Goal: Information Seeking & Learning: Stay updated

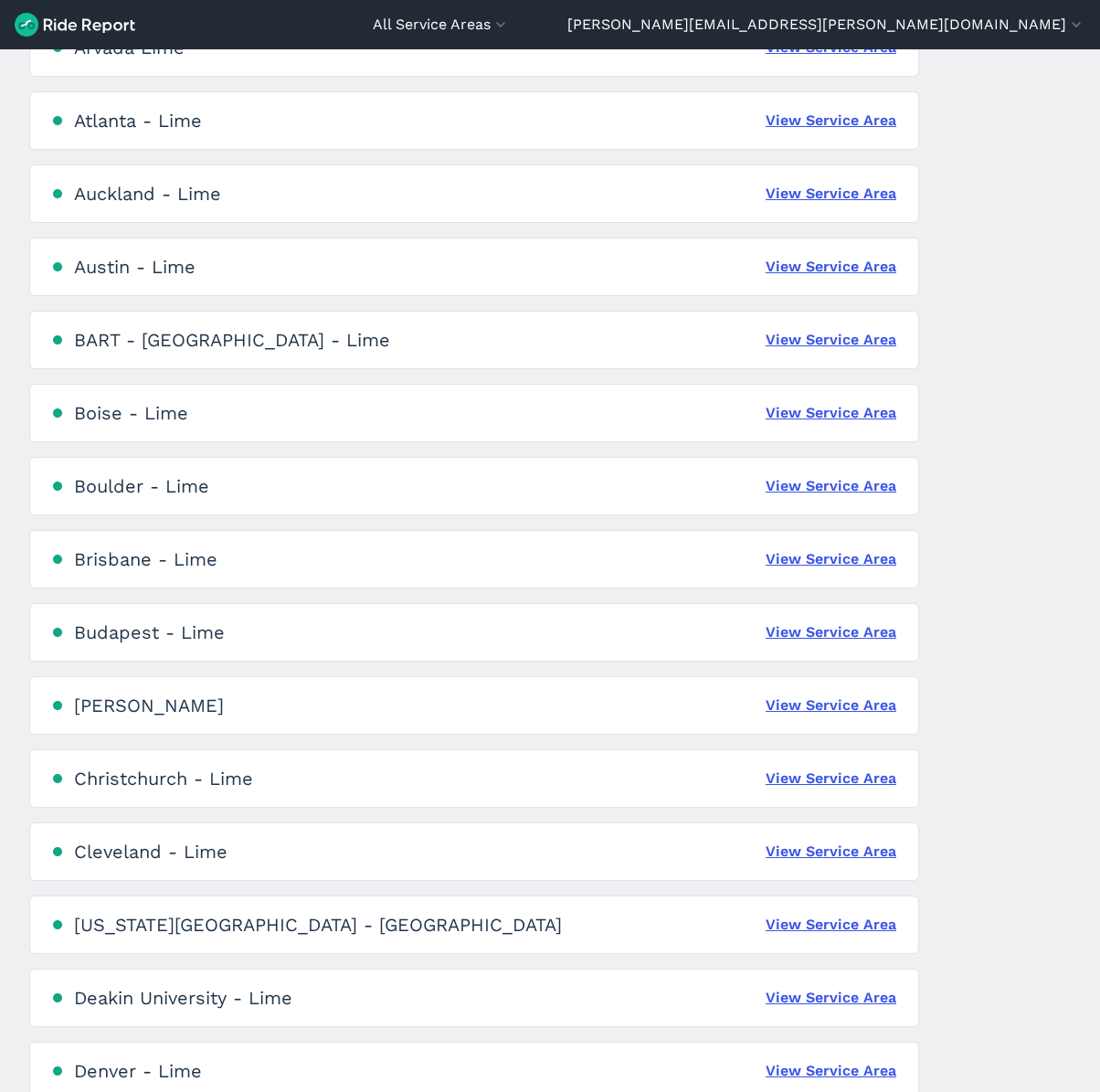
scroll to position [432, 0]
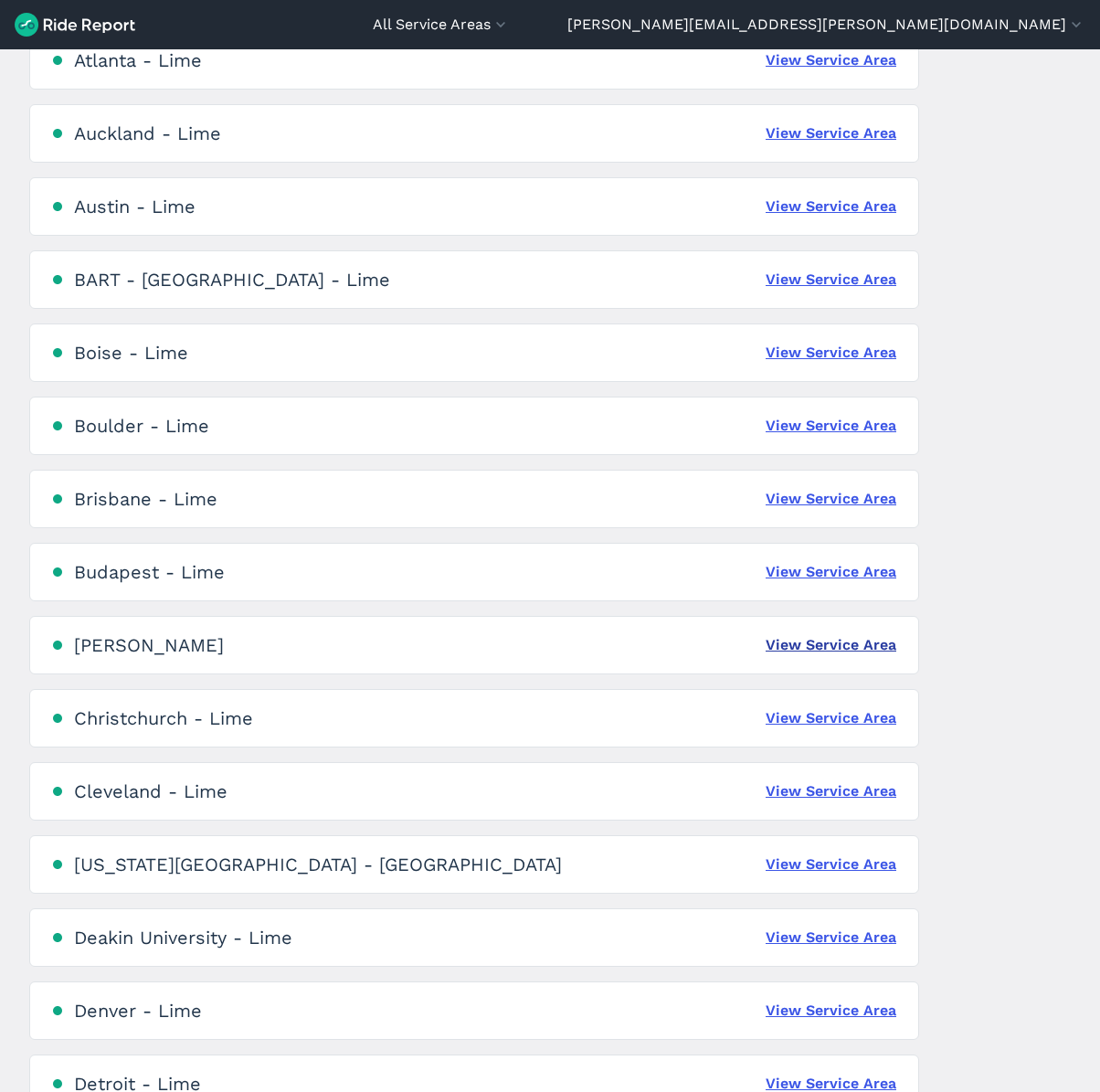
click at [848, 640] on link "View Service Area" at bounding box center [831, 645] width 131 height 22
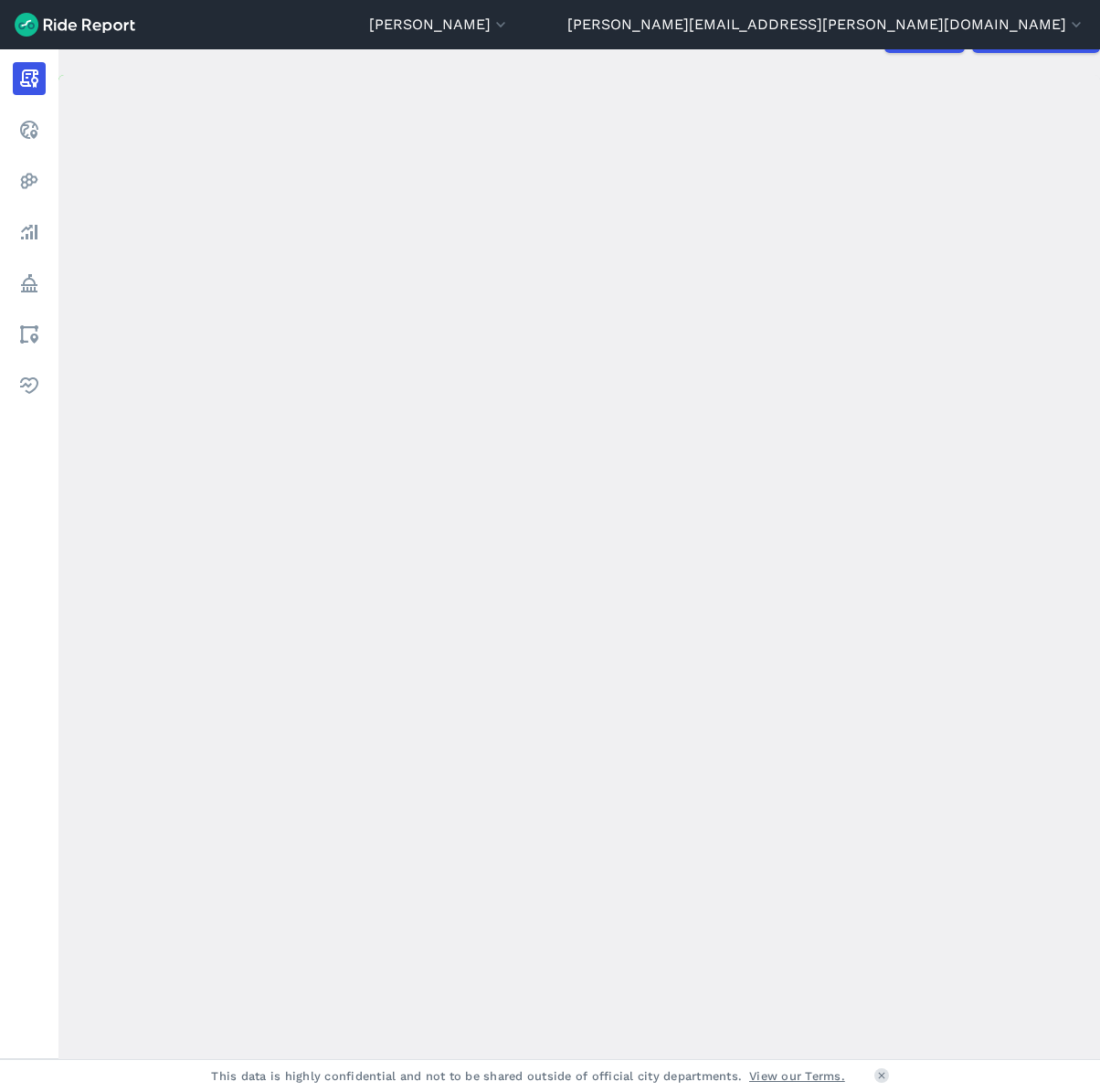
scroll to position [149, 0]
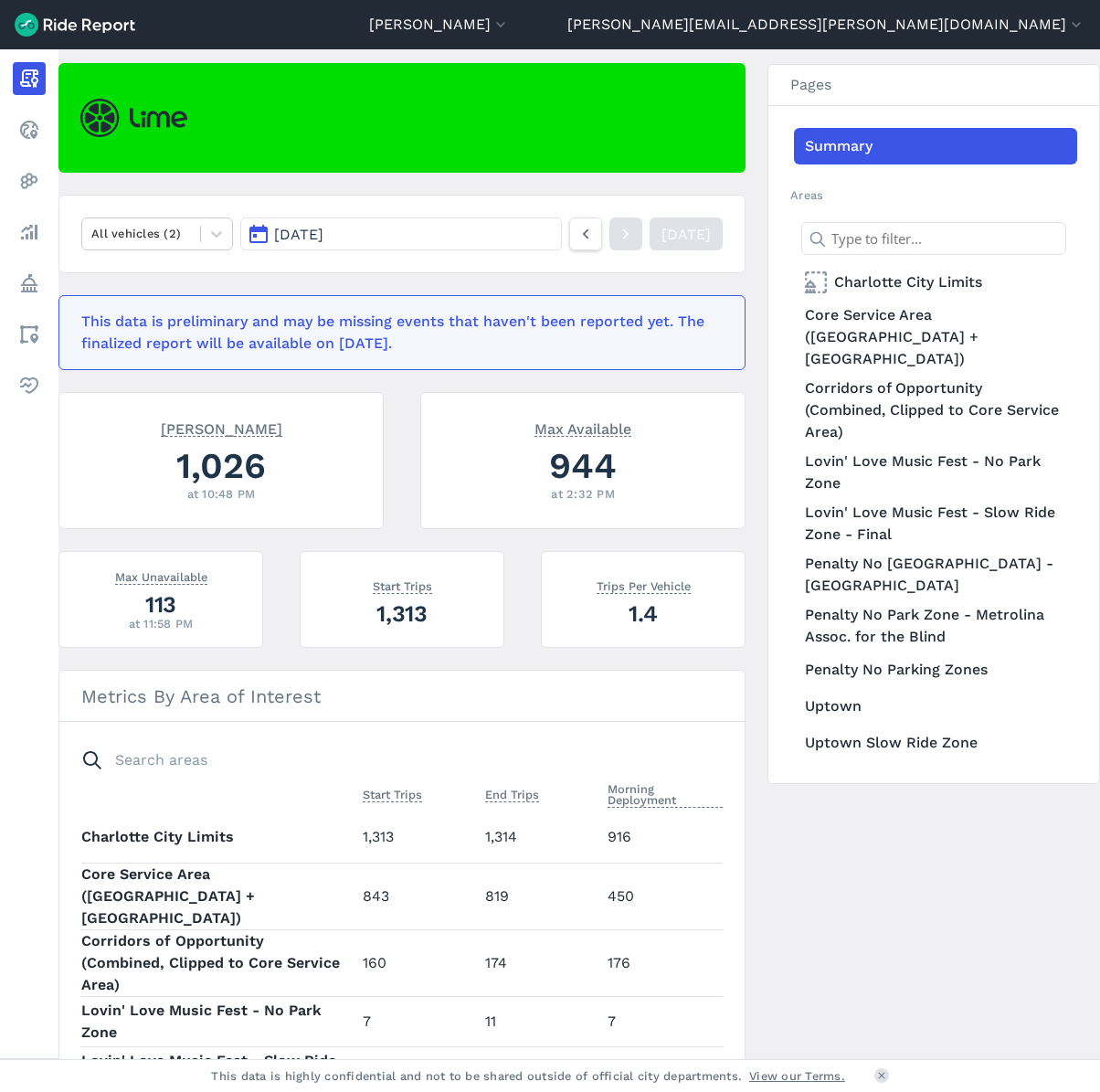
click at [324, 238] on span "[DATE]" at bounding box center [299, 234] width 50 height 17
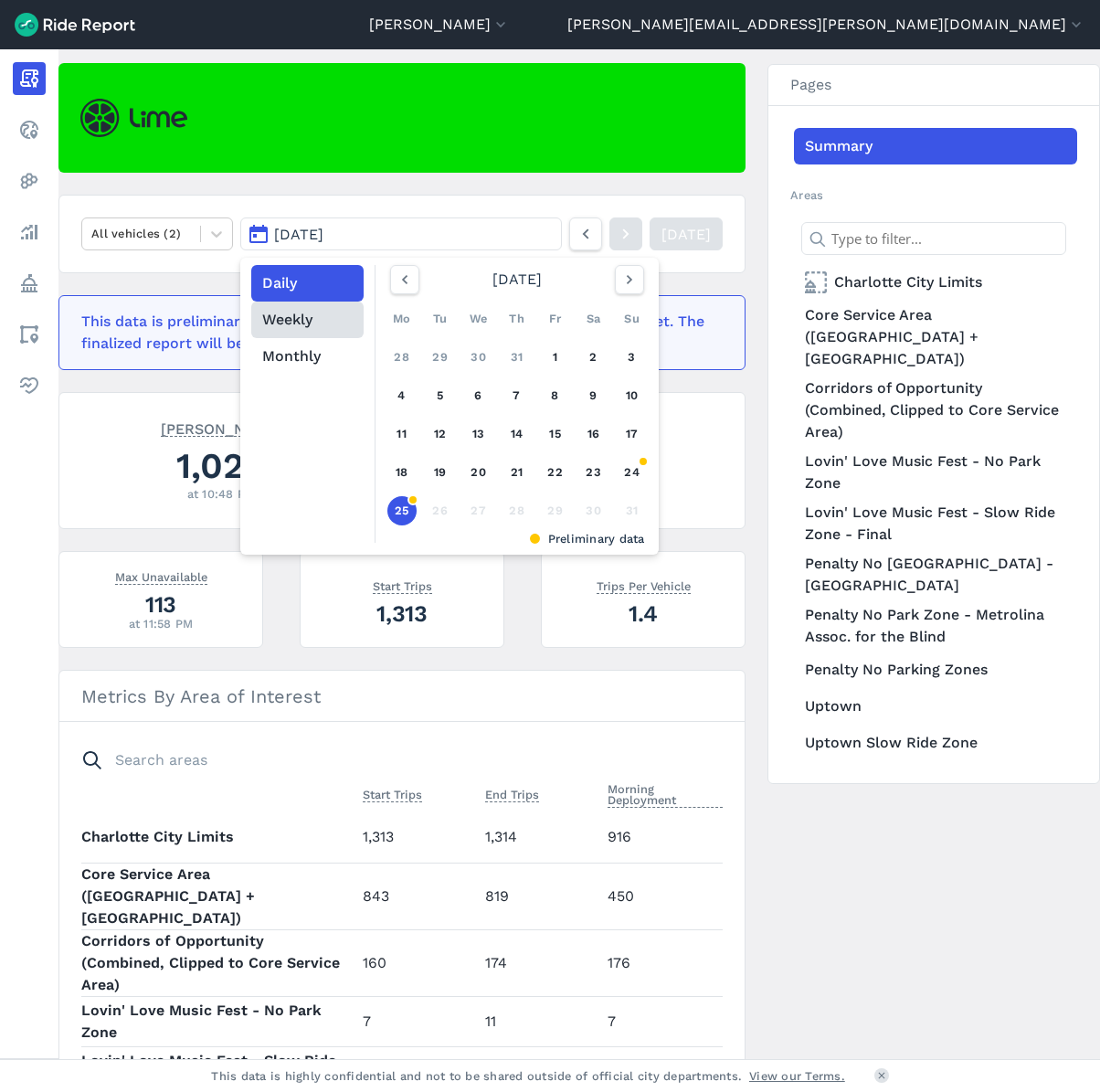
click at [303, 325] on button "Weekly" at bounding box center [307, 320] width 113 height 37
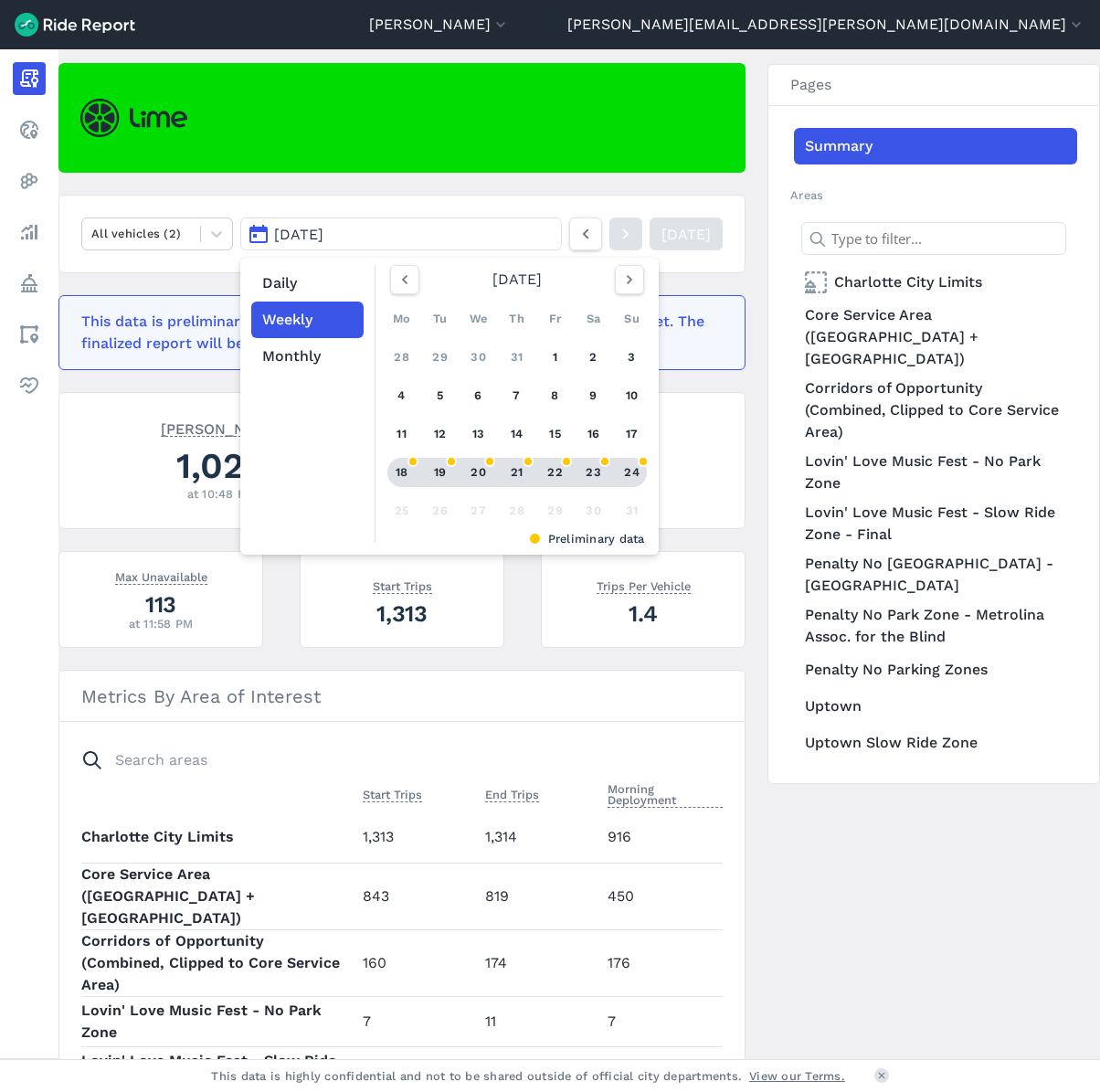
click at [403, 461] on div "18" at bounding box center [402, 471] width 29 height 29
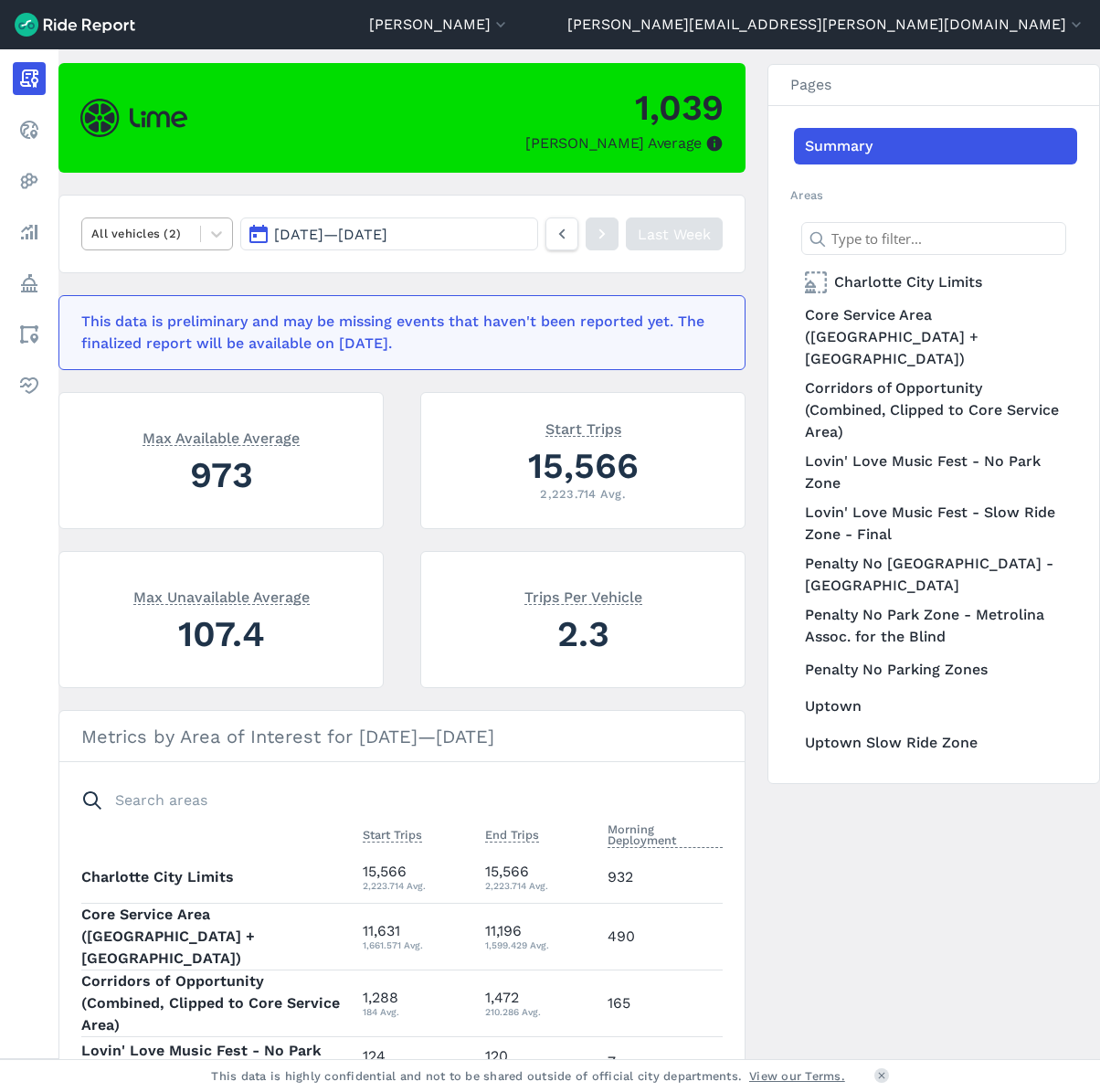
click at [189, 243] on div "All vehicles (2)" at bounding box center [141, 233] width 118 height 28
click at [187, 280] on div "E-Bikes" at bounding box center [157, 277] width 151 height 32
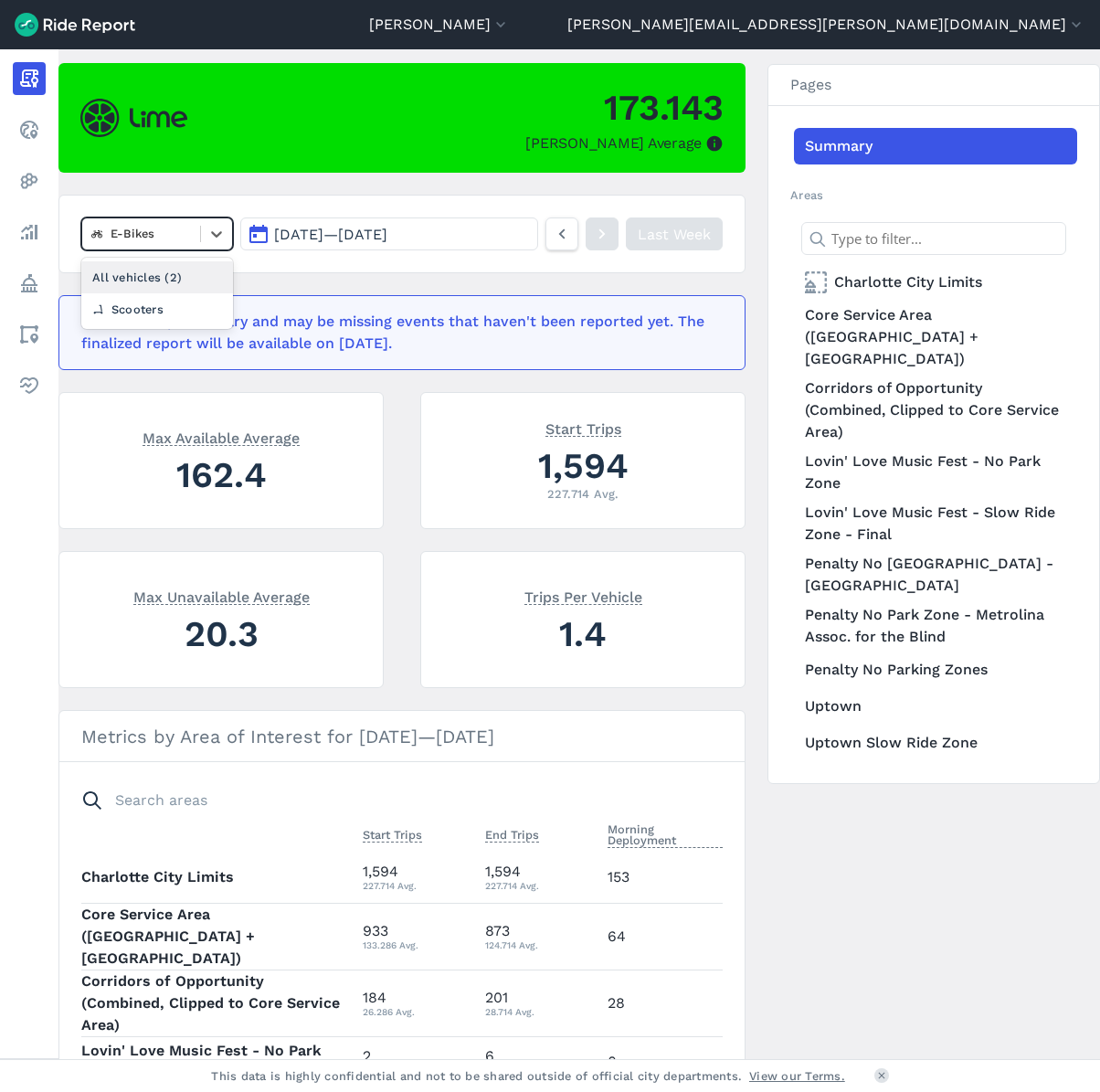
click at [161, 233] on div at bounding box center [141, 233] width 100 height 21
click at [174, 312] on div "Scooters" at bounding box center [157, 309] width 151 height 32
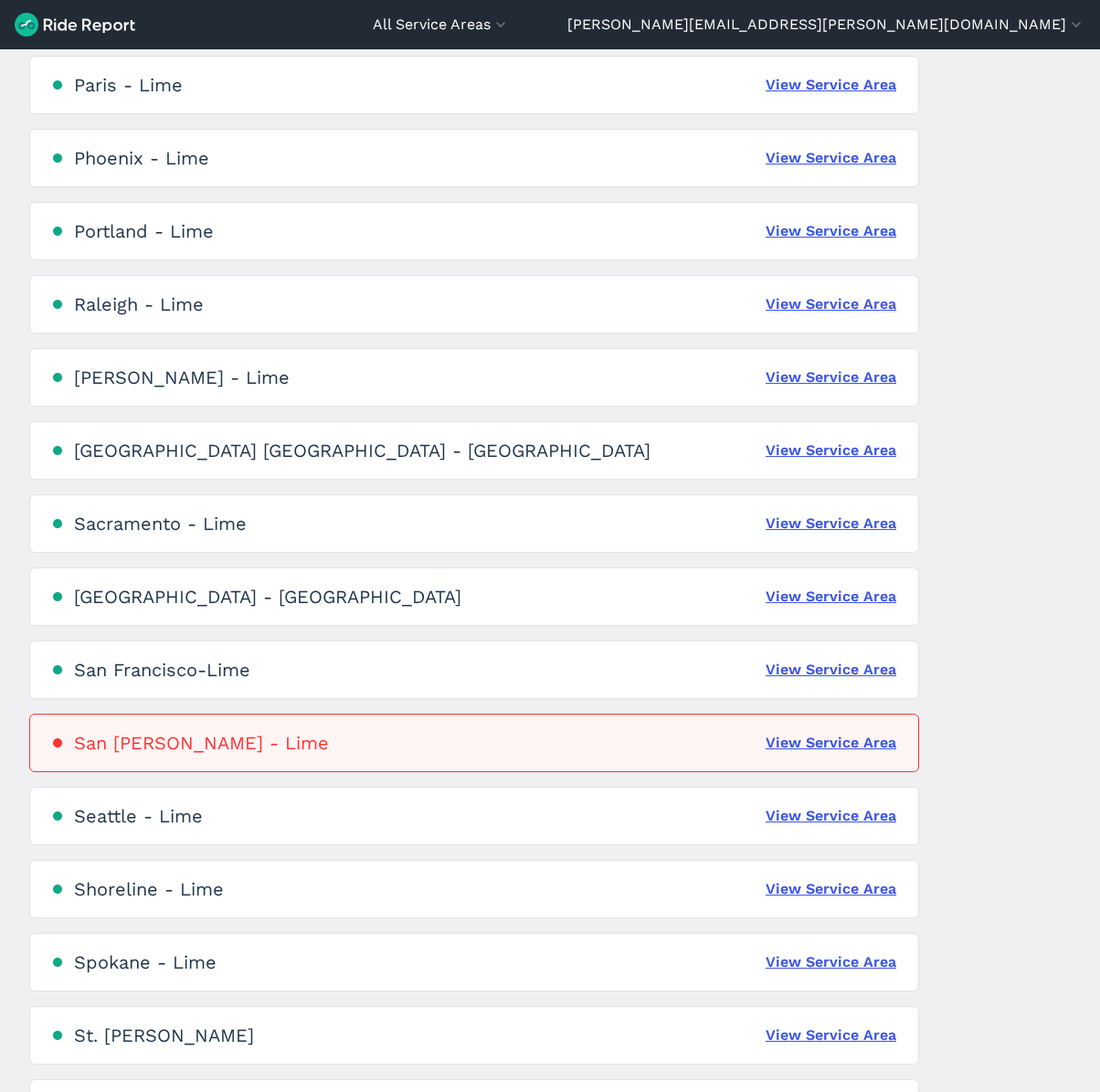
scroll to position [3100, 0]
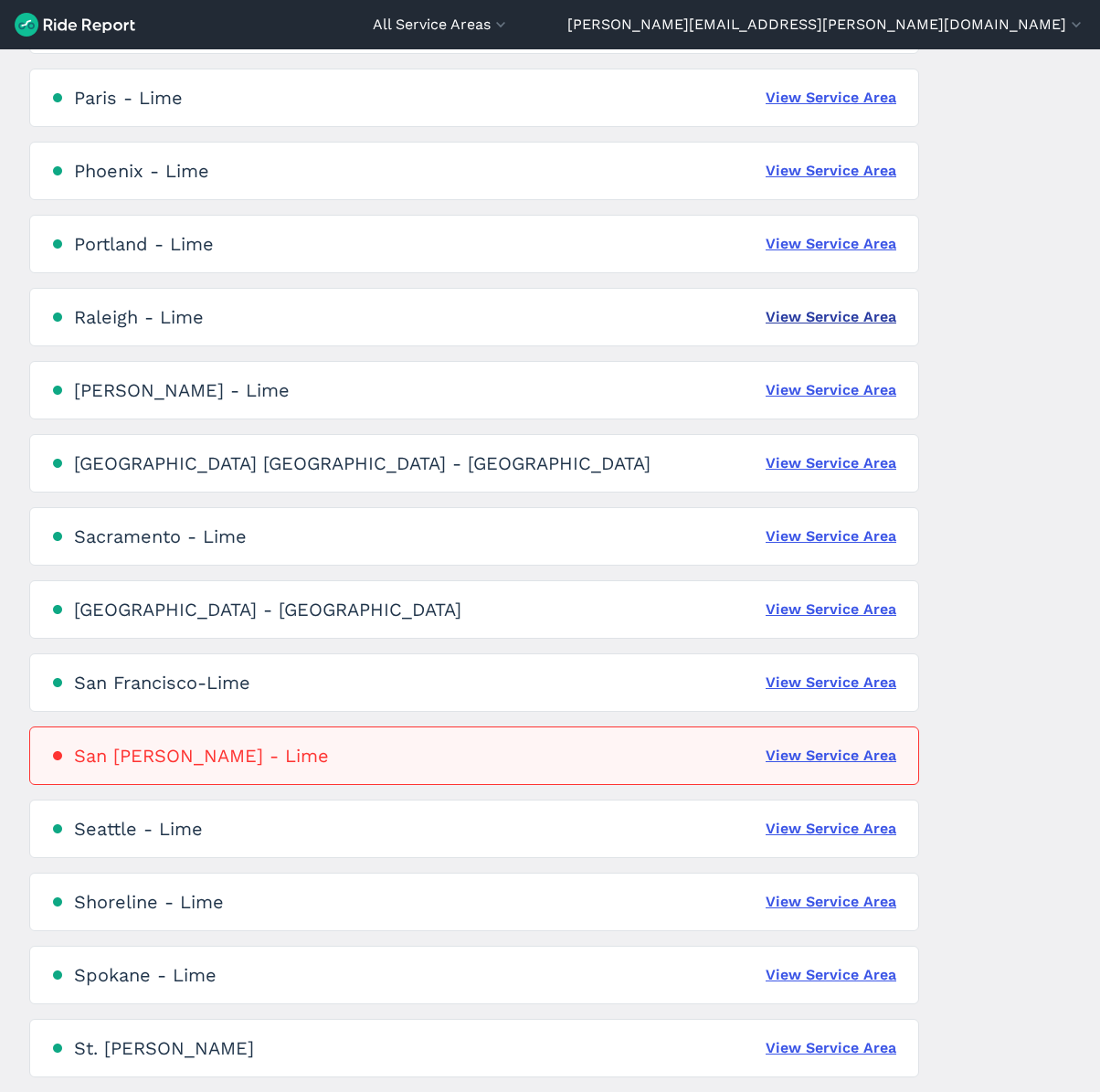
click at [892, 327] on link "View Service Area" at bounding box center [831, 317] width 131 height 22
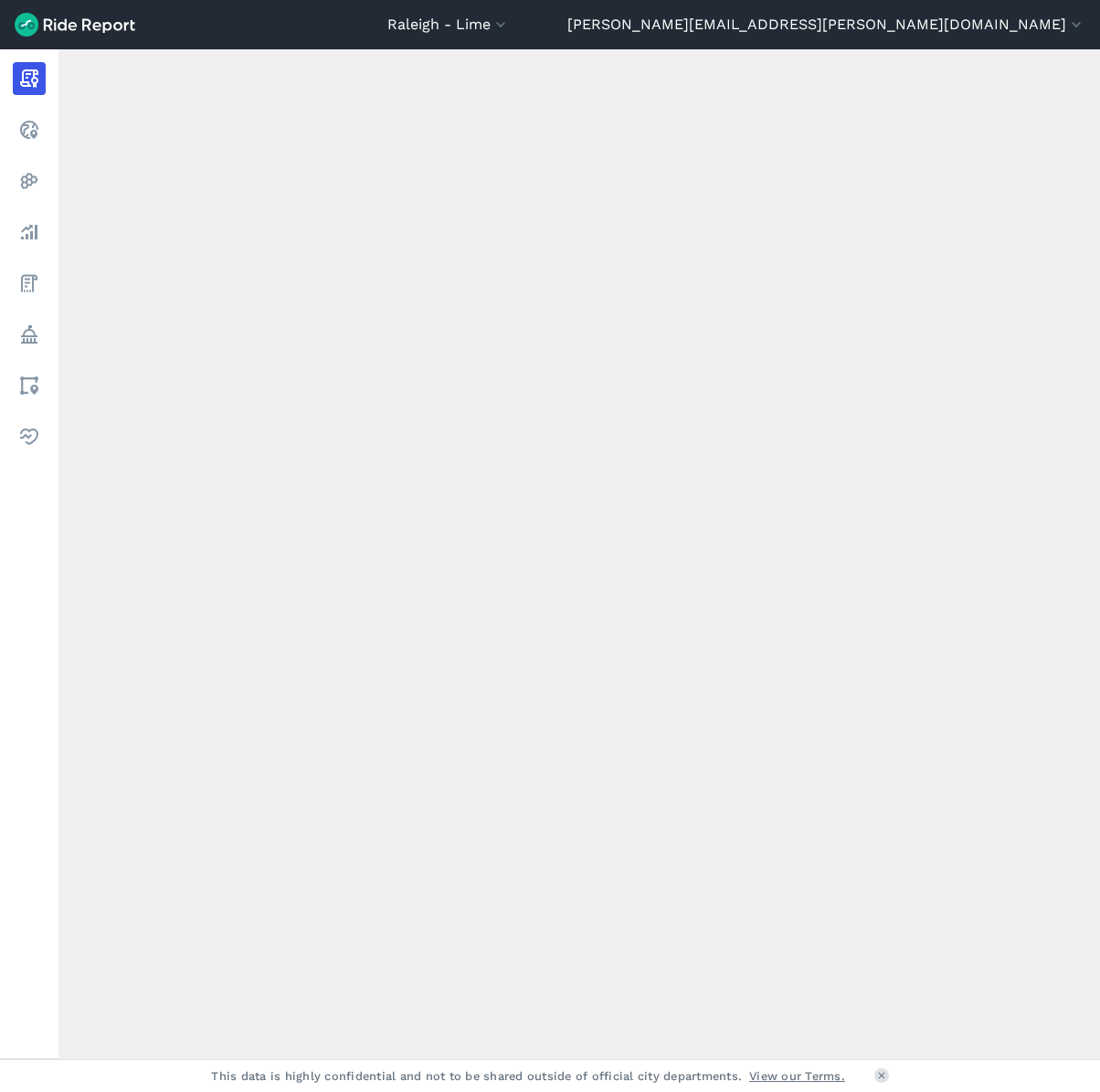
scroll to position [254, 0]
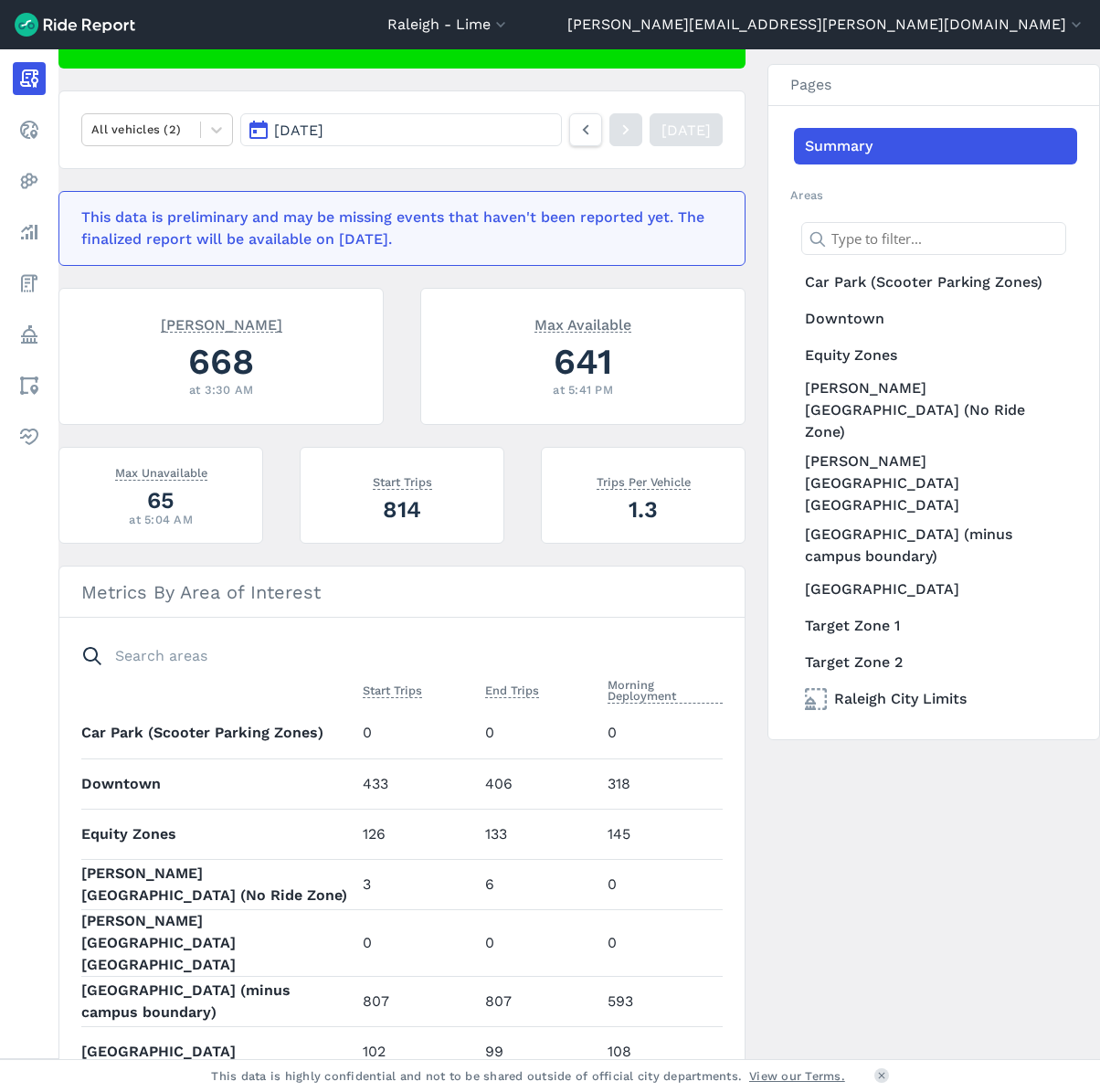
click at [324, 127] on span "[DATE]" at bounding box center [299, 130] width 50 height 17
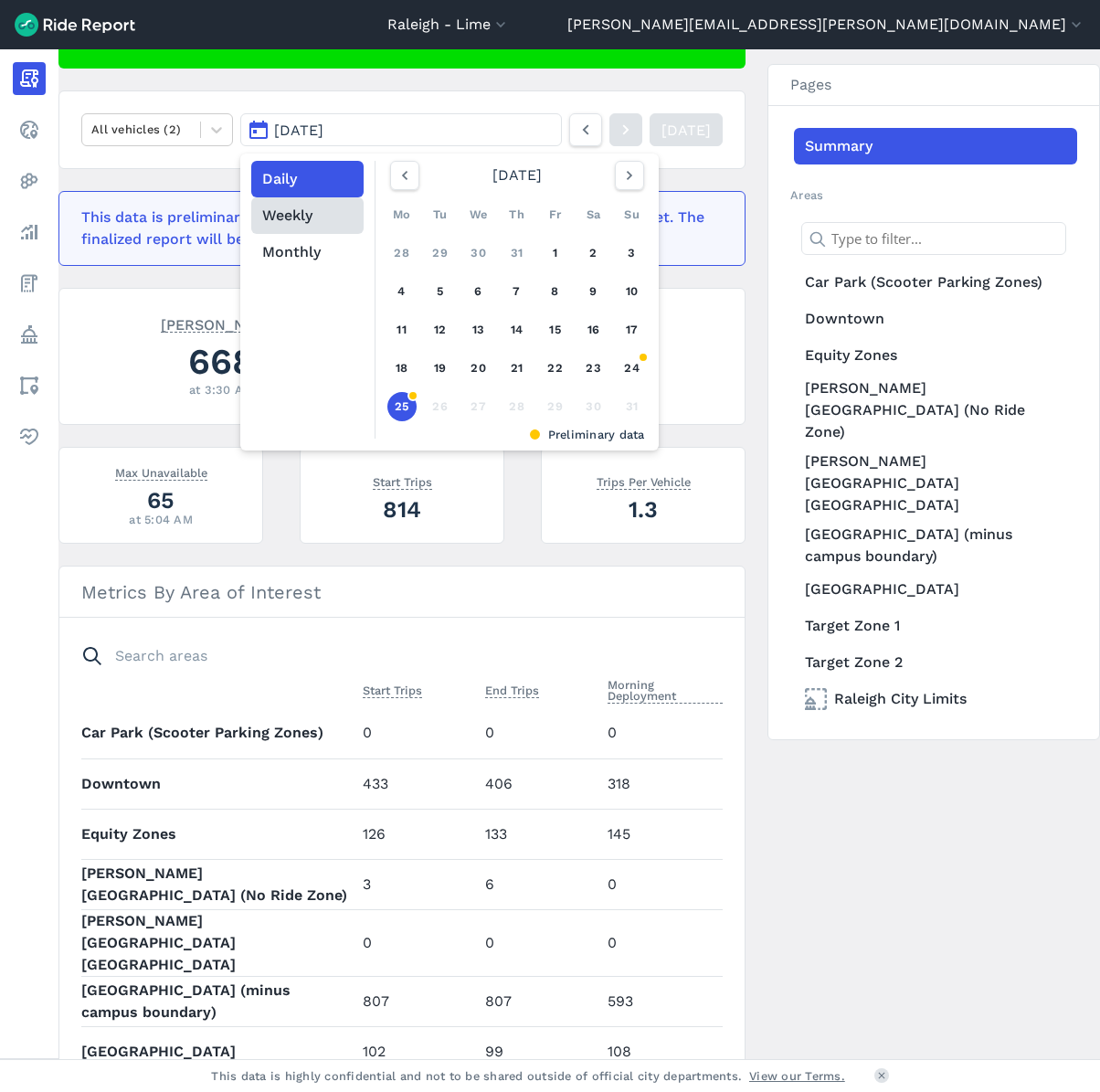
click at [309, 222] on button "Weekly" at bounding box center [307, 215] width 113 height 37
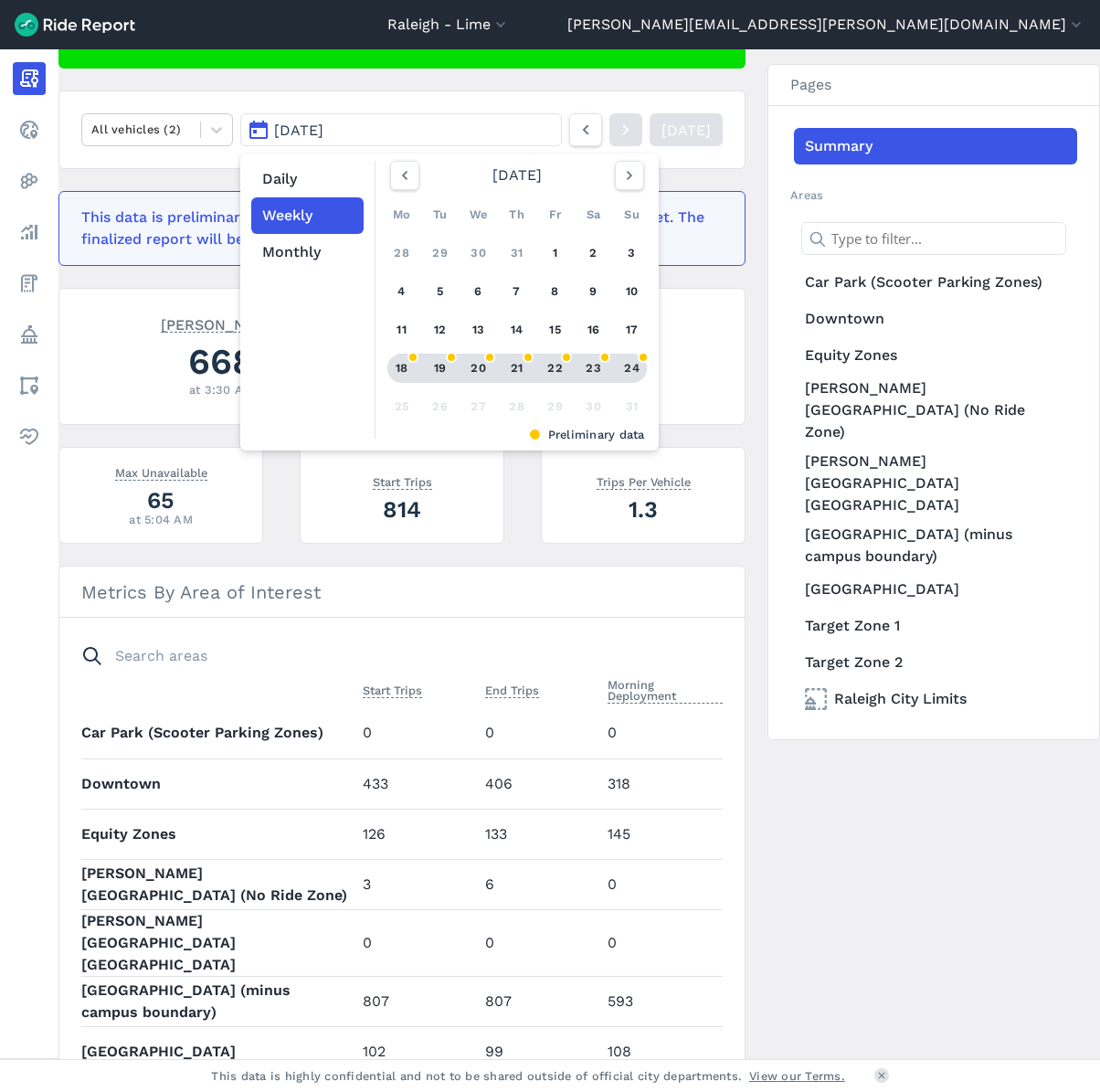
click at [404, 380] on div "18" at bounding box center [402, 368] width 29 height 29
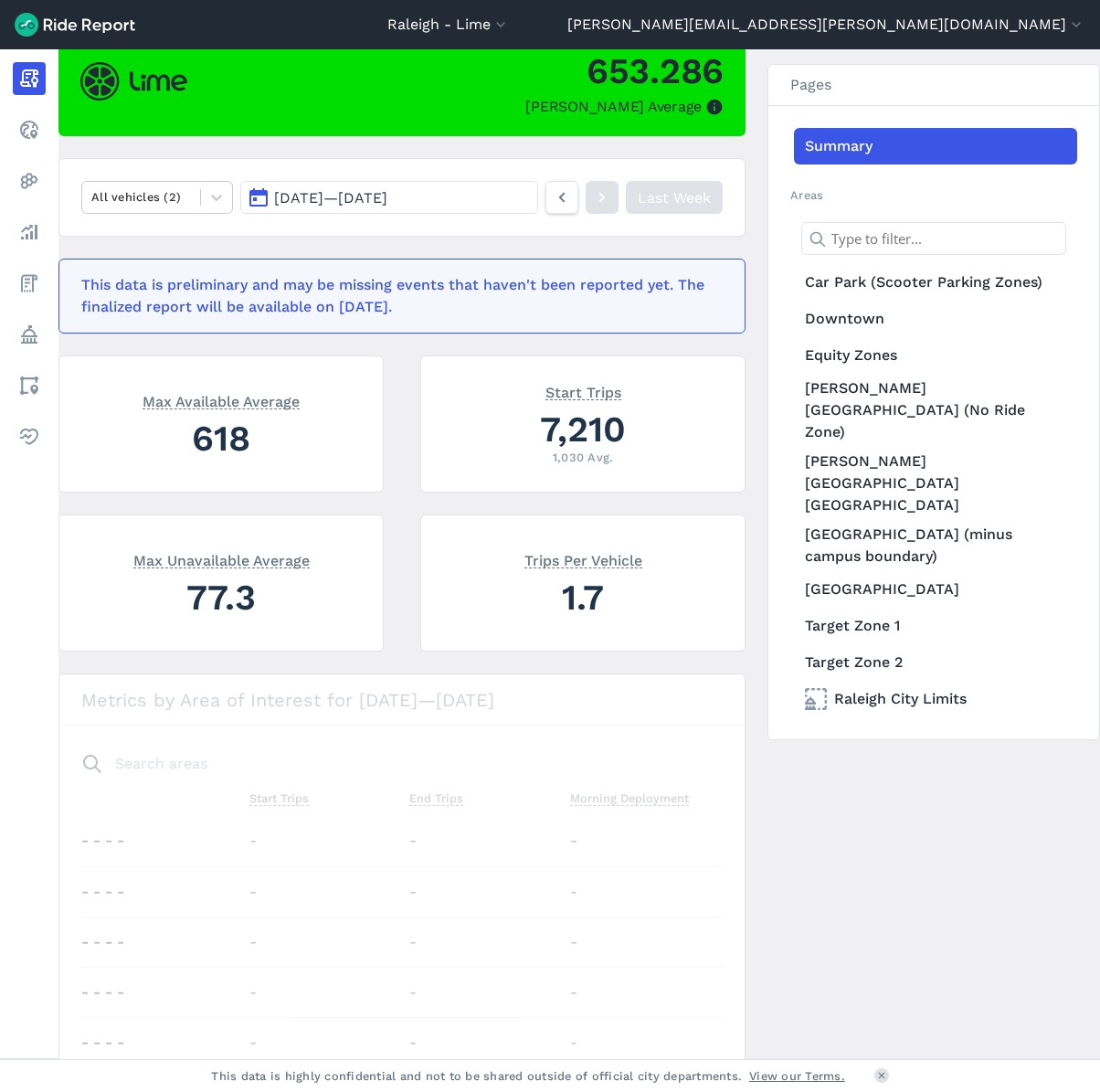
scroll to position [254, 0]
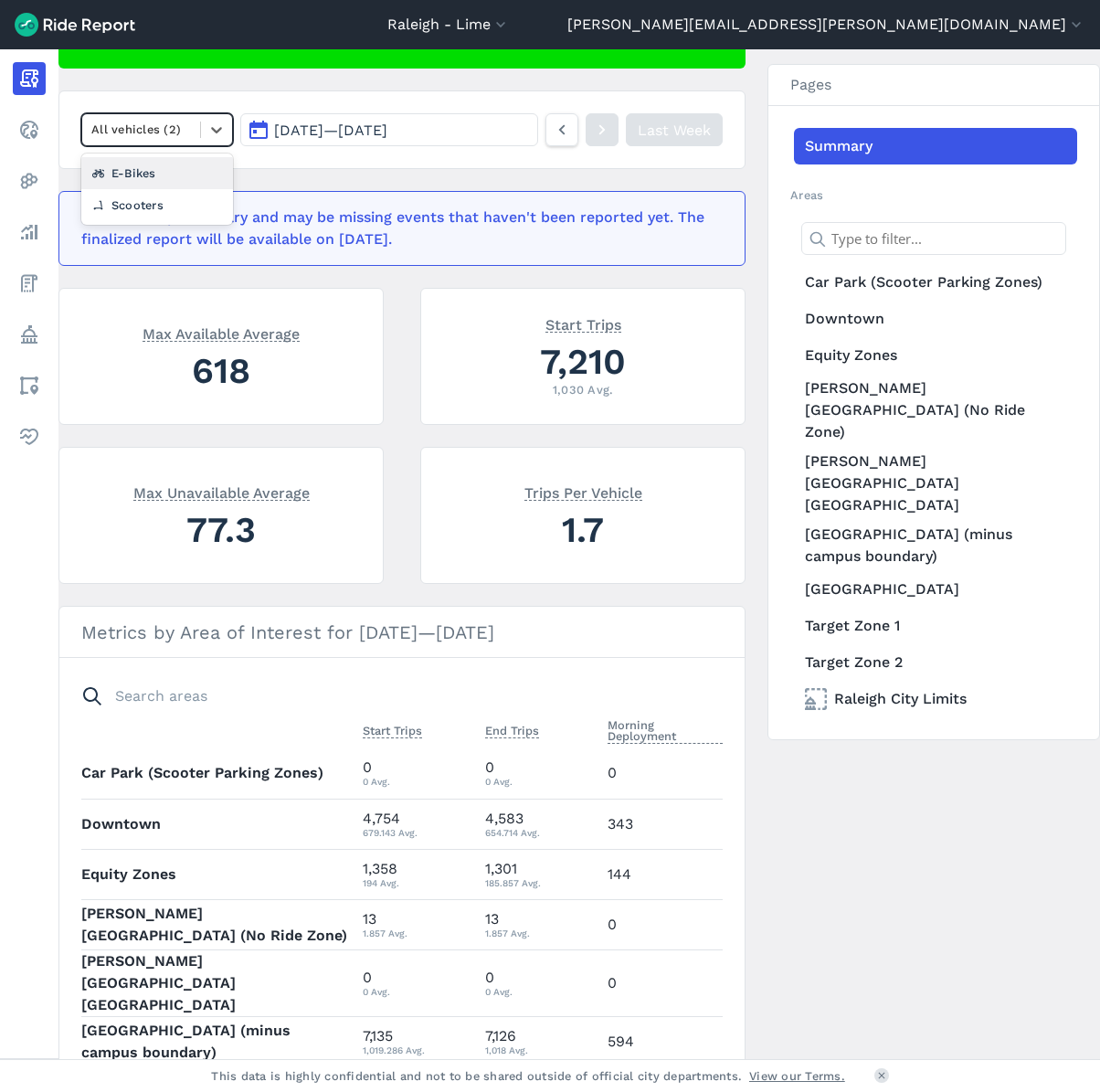
click at [183, 138] on div at bounding box center [141, 129] width 100 height 21
click at [171, 196] on div "Scooters" at bounding box center [157, 205] width 151 height 32
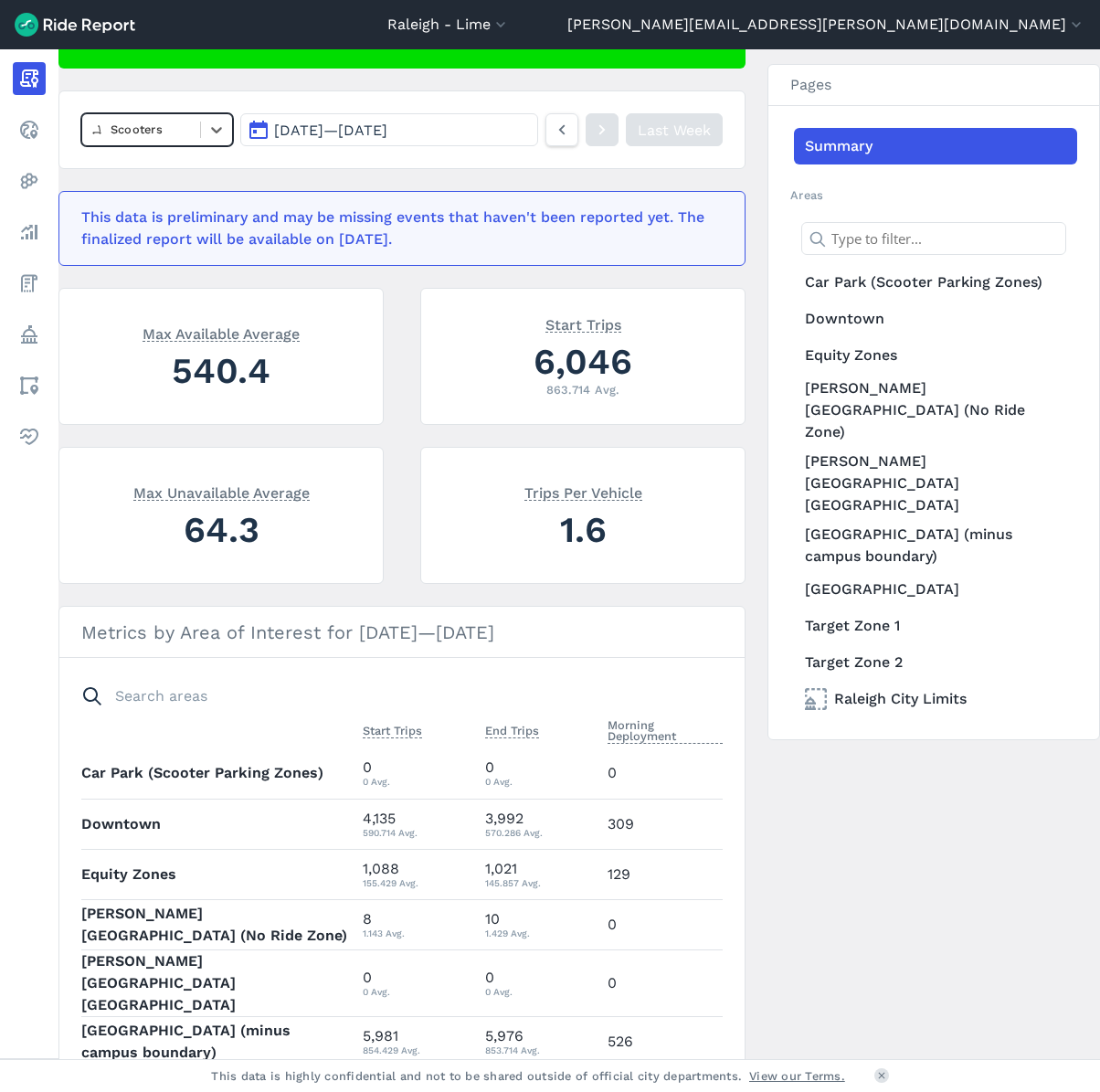
click at [131, 136] on div at bounding box center [141, 129] width 100 height 21
click at [138, 211] on div "E-Bikes" at bounding box center [157, 205] width 151 height 32
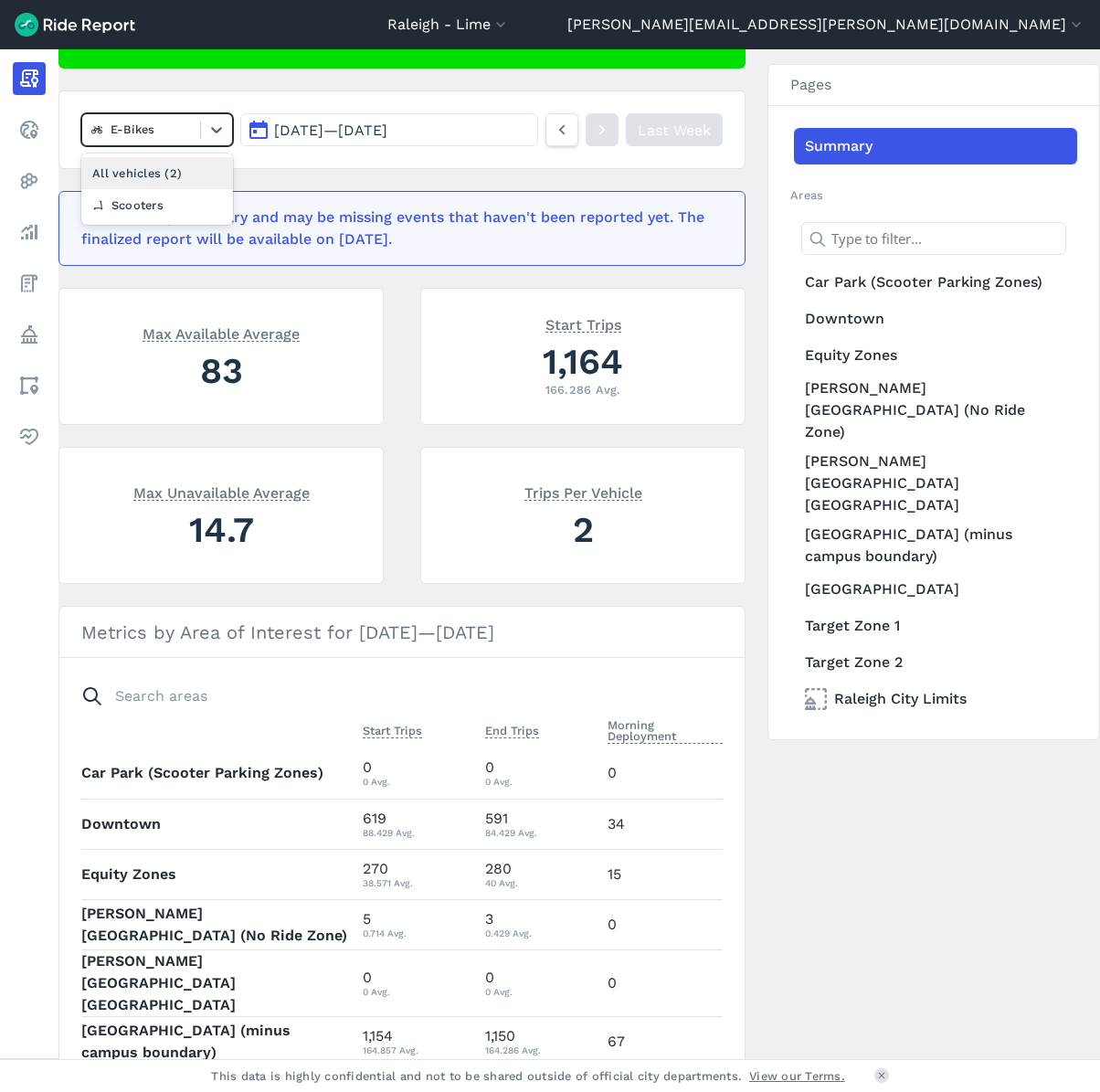
click at [129, 134] on div at bounding box center [141, 129] width 100 height 21
click at [131, 215] on div "Scooters" at bounding box center [157, 205] width 151 height 32
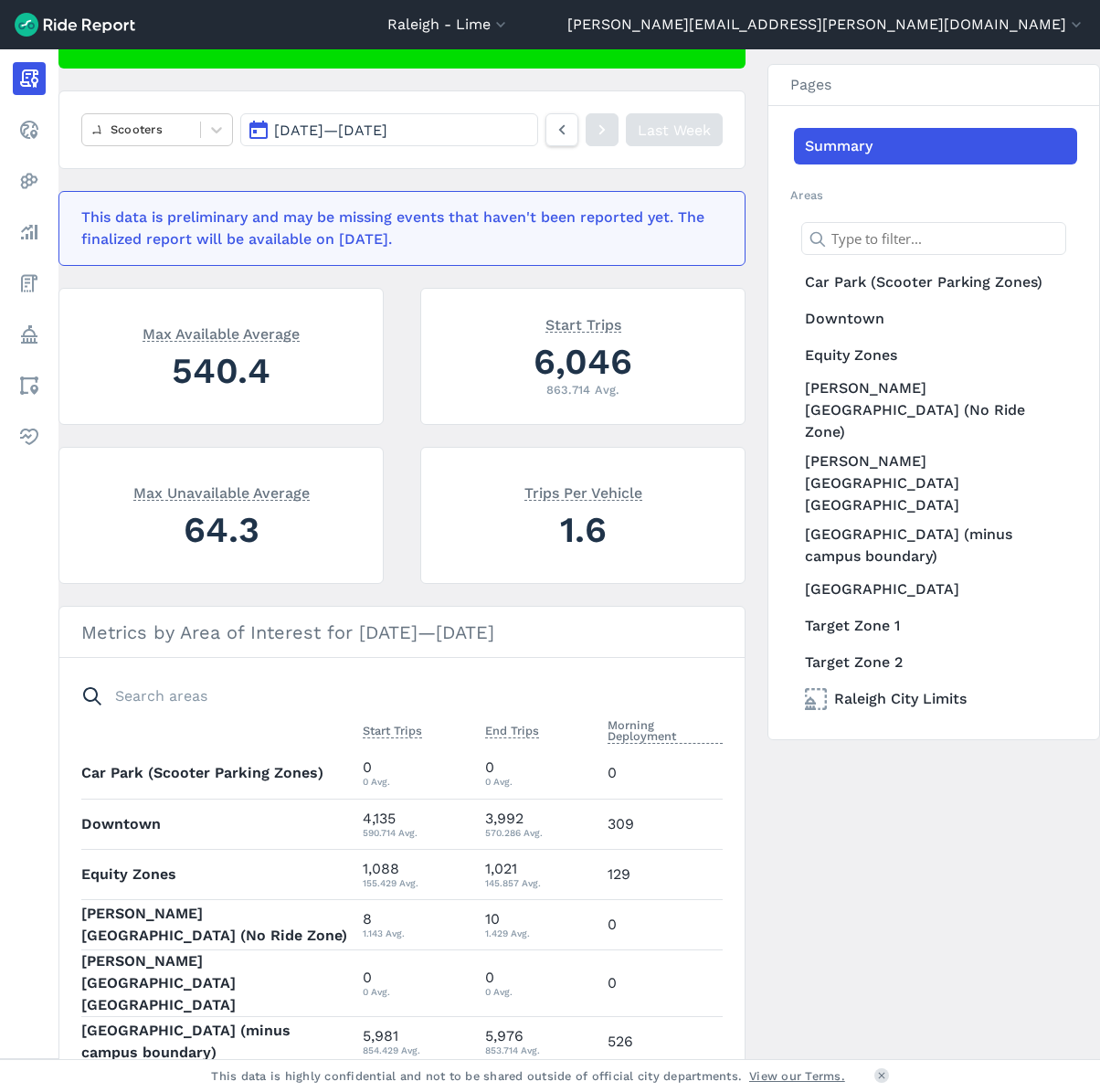
click at [263, 131] on button "[DATE] — [DATE]" at bounding box center [389, 130] width 298 height 33
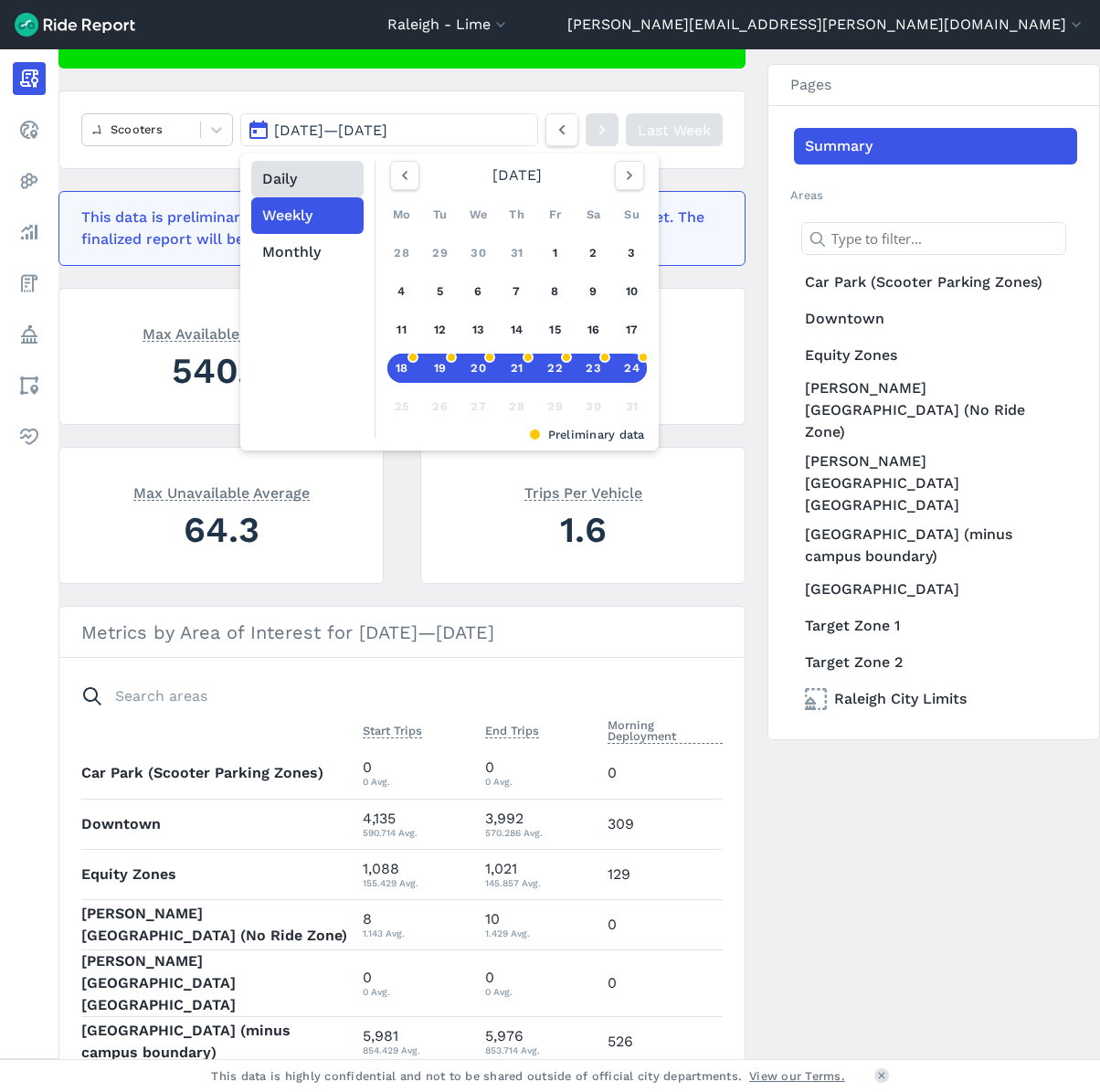
click at [296, 176] on button "Daily" at bounding box center [307, 178] width 113 height 37
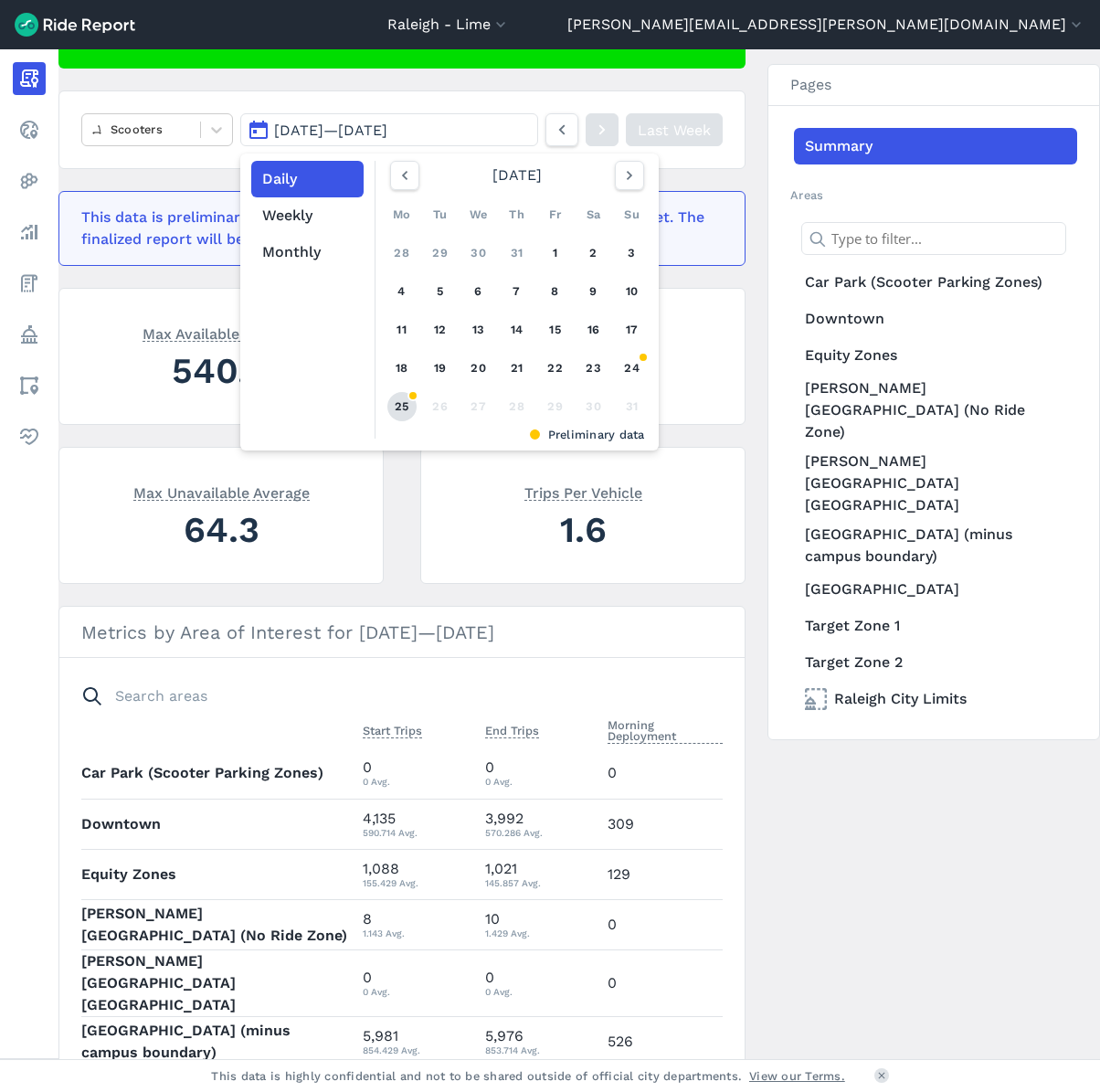
click at [404, 401] on link "25" at bounding box center [402, 406] width 29 height 29
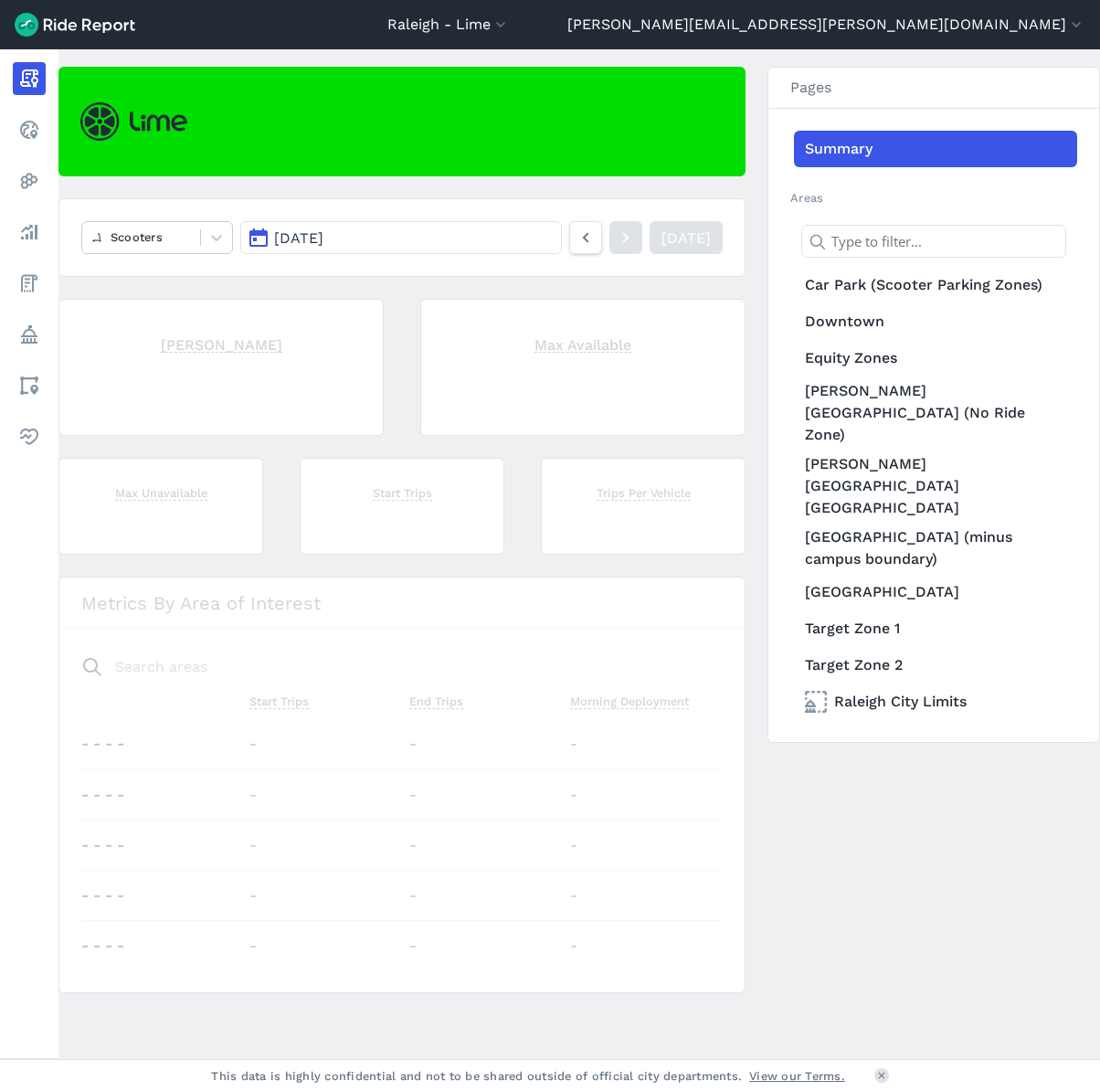
scroll to position [254, 0]
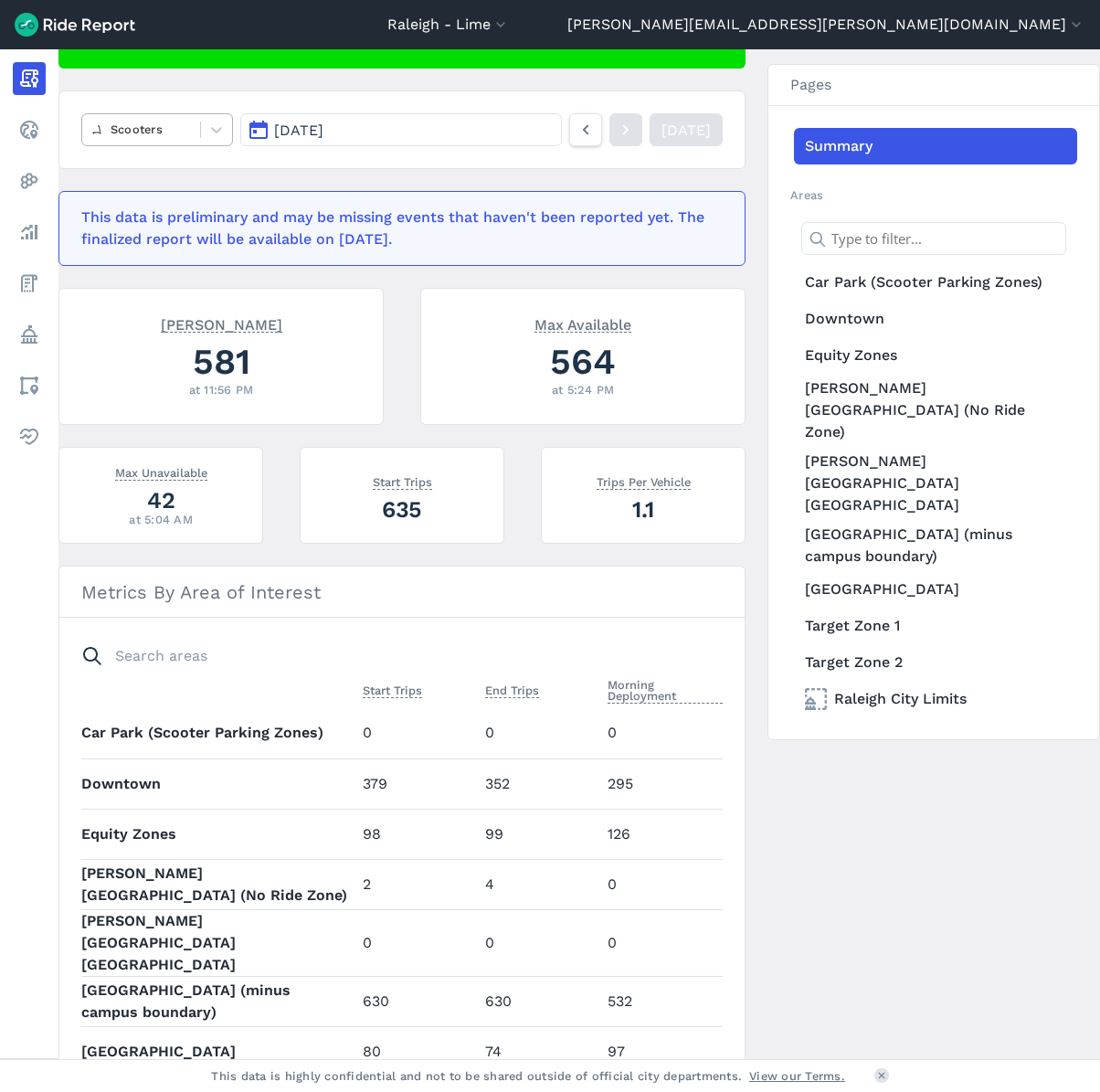
click at [172, 131] on div at bounding box center [141, 129] width 100 height 21
click at [171, 204] on div "E-Bikes" at bounding box center [157, 205] width 151 height 32
click at [324, 128] on span "[DATE]" at bounding box center [299, 130] width 50 height 17
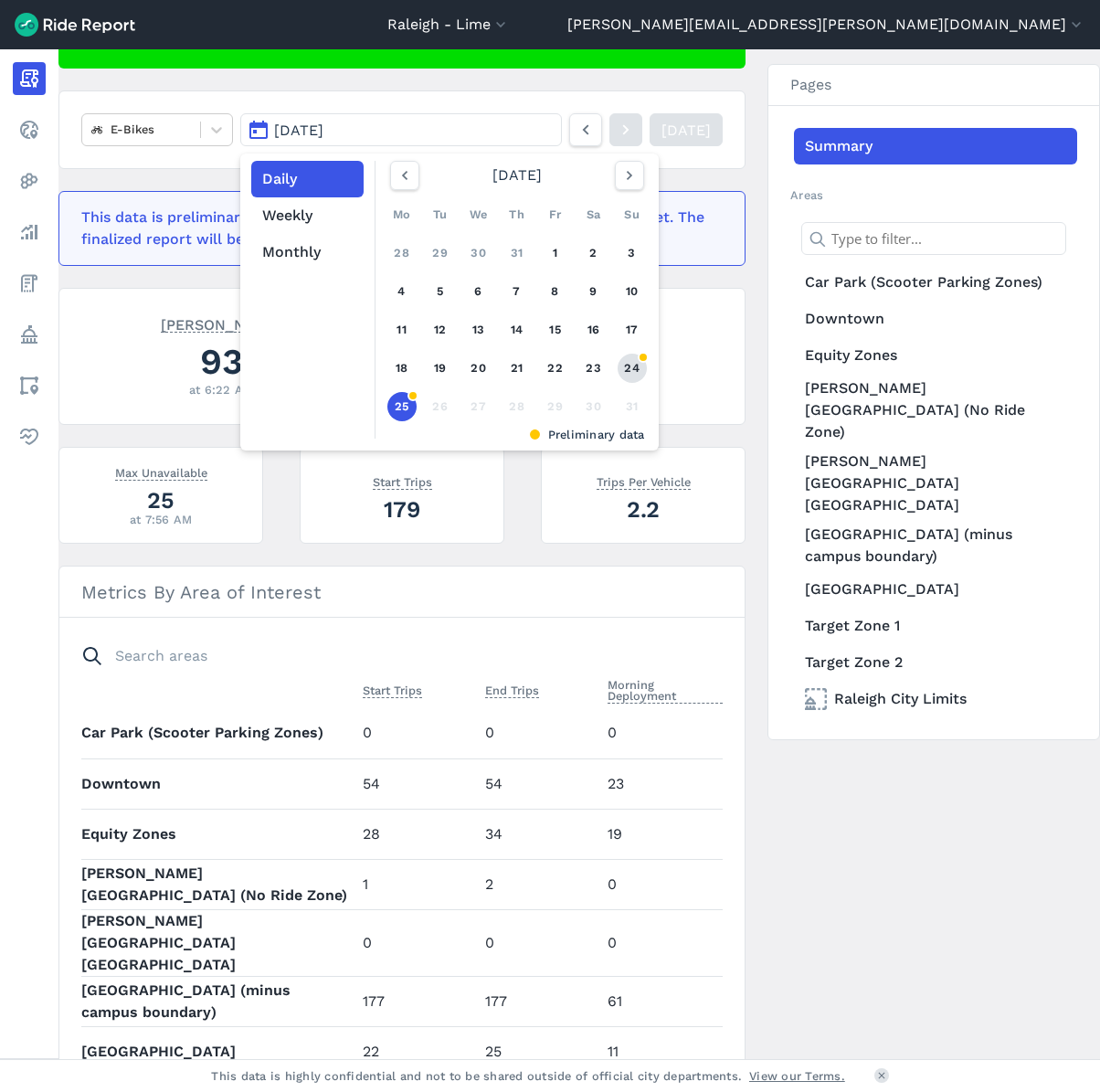
click at [641, 374] on link "24" at bounding box center [632, 368] width 29 height 29
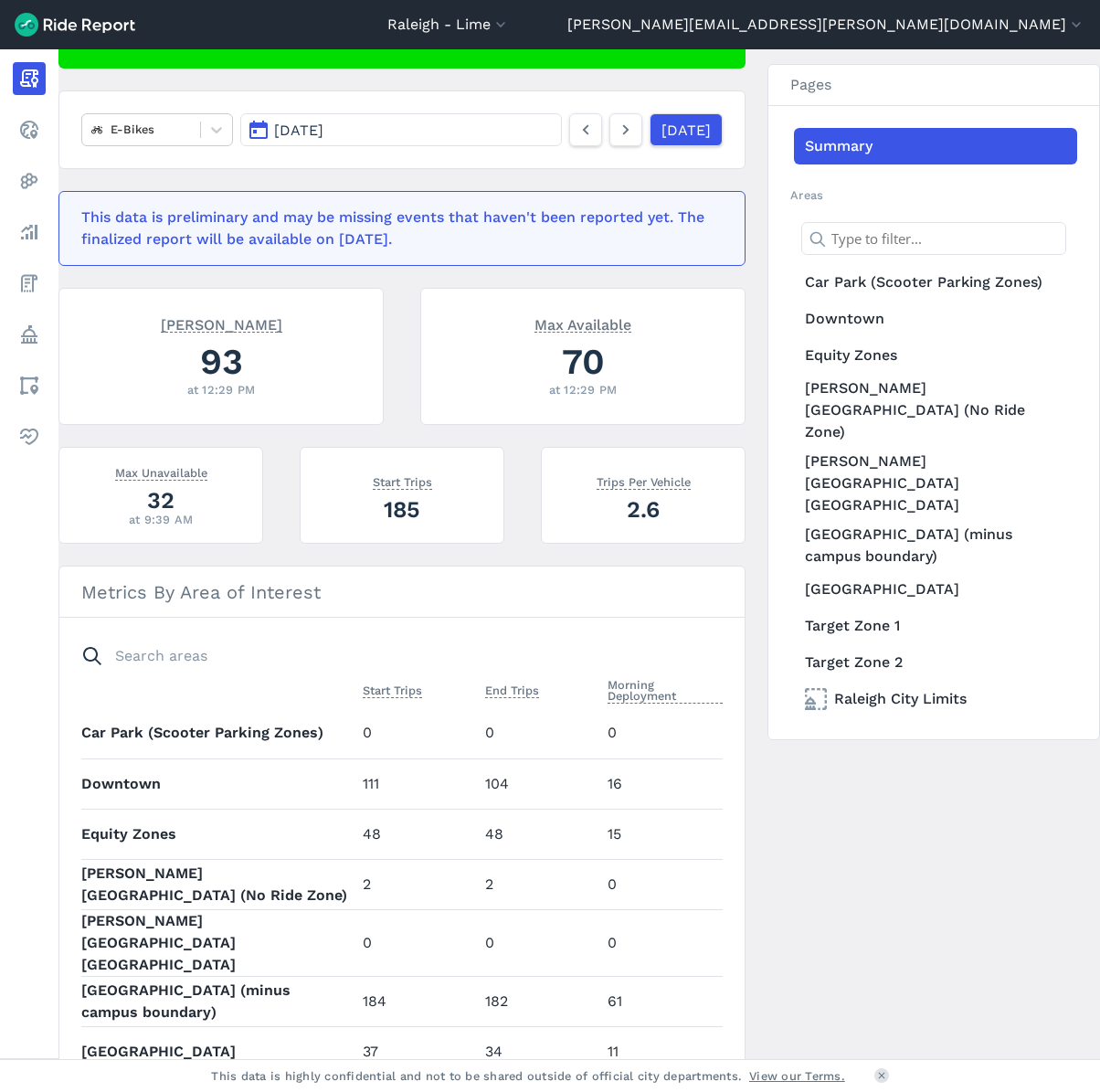
click at [279, 134] on span "[DATE]" at bounding box center [299, 130] width 50 height 17
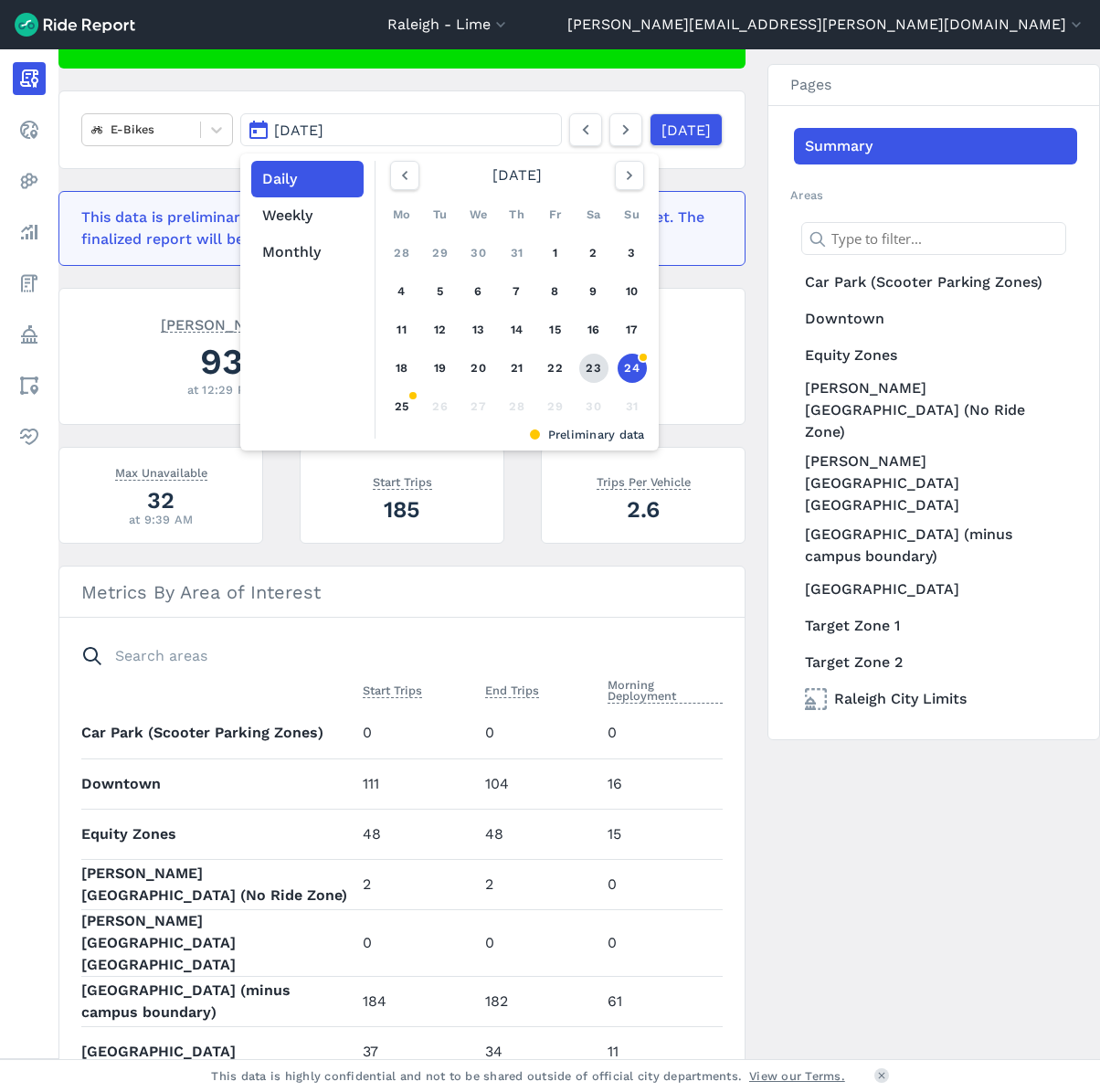
click at [587, 365] on link "23" at bounding box center [593, 368] width 29 height 29
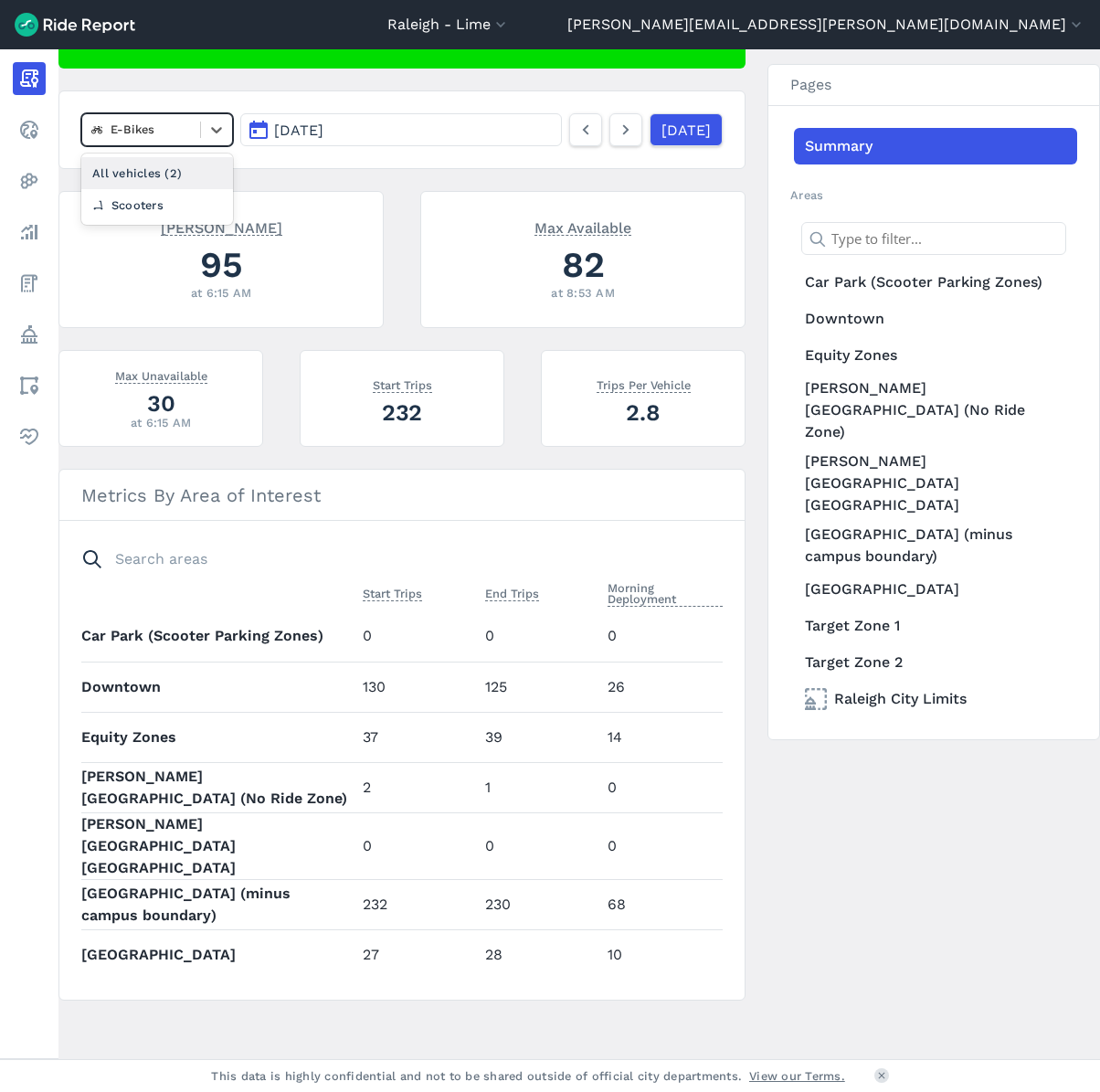
click at [87, 126] on div "E-Bikes" at bounding box center [141, 130] width 118 height 28
click at [167, 175] on div "All vehicles (2)" at bounding box center [157, 173] width 151 height 32
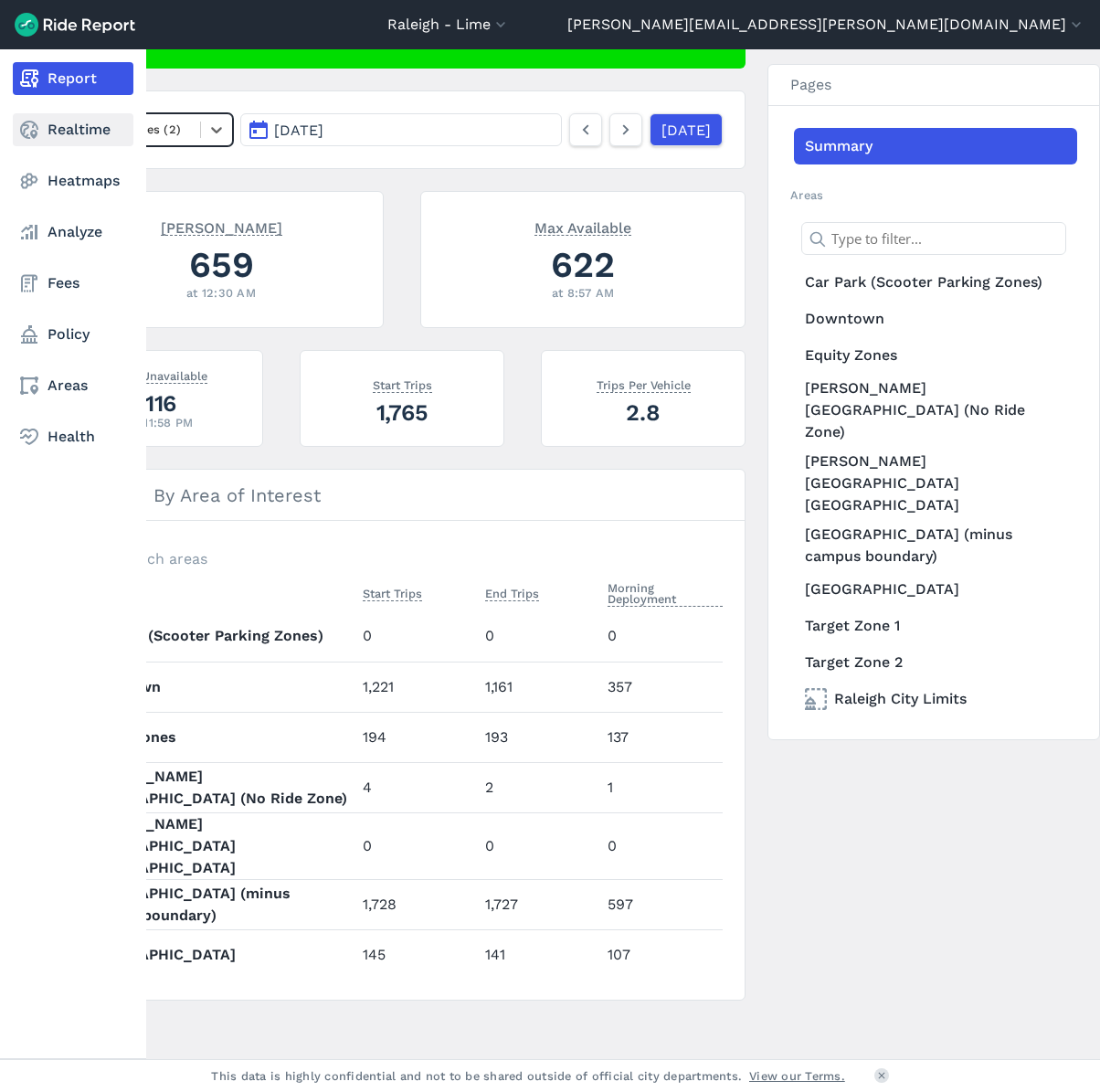
click at [69, 116] on link "Realtime" at bounding box center [73, 130] width 121 height 33
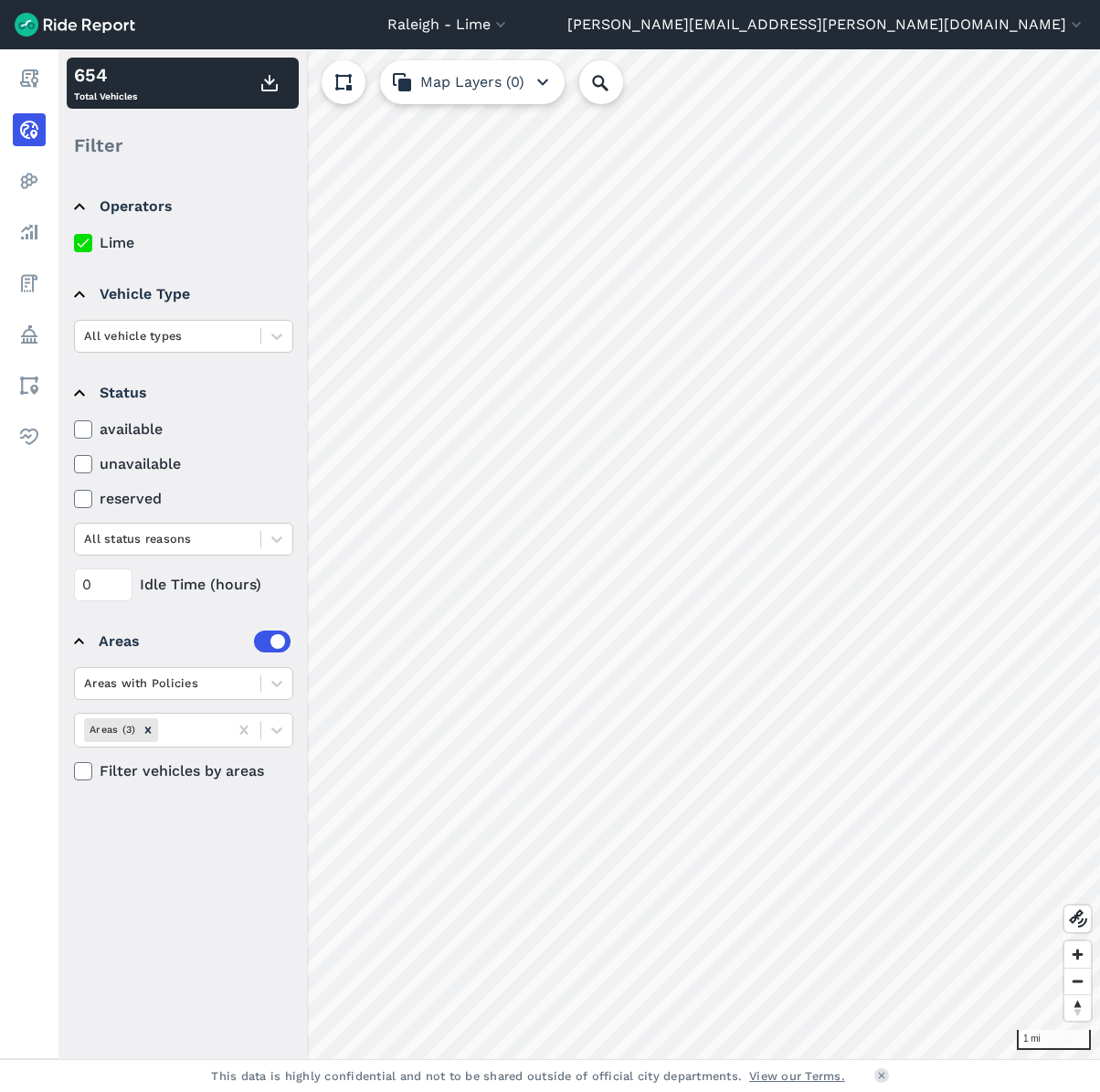
click at [1099, 573] on html "[GEOGRAPHIC_DATA] - [GEOGRAPHIC_DATA] All Service Areas [GEOGRAPHIC_DATA], [GEO…" at bounding box center [550, 546] width 1100 height 1092
